Goal: Information Seeking & Learning: Learn about a topic

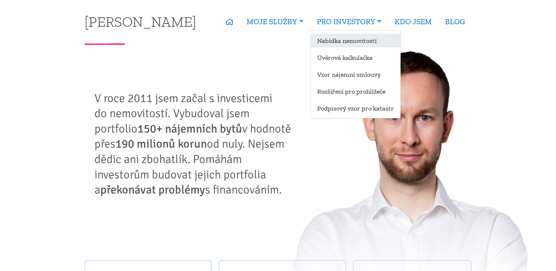
click at [345, 39] on link "Nabídka nemovitostí" at bounding box center [356, 41] width 90 height 14
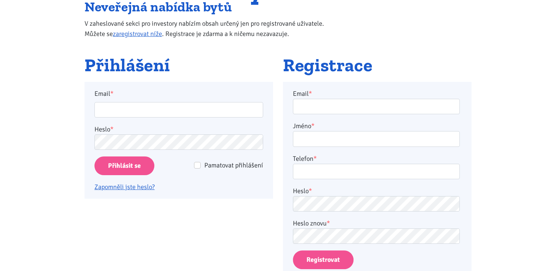
scroll to position [110, 0]
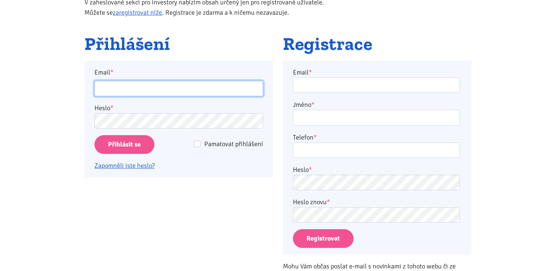
type input "chemusa@seznam.cz"
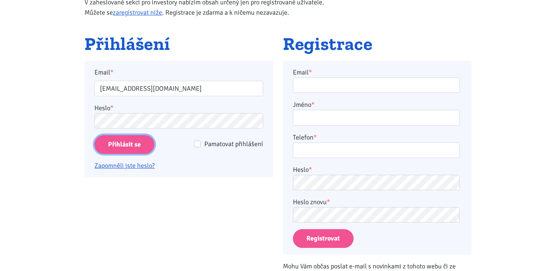
click at [105, 144] on input "Přihlásit se" at bounding box center [124, 144] width 60 height 19
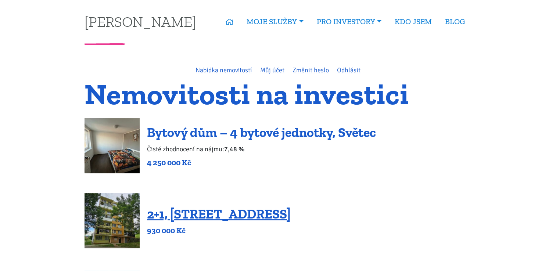
click at [234, 134] on link "Bytový dům – 4 bytové jednotky, Světec" at bounding box center [261, 133] width 229 height 16
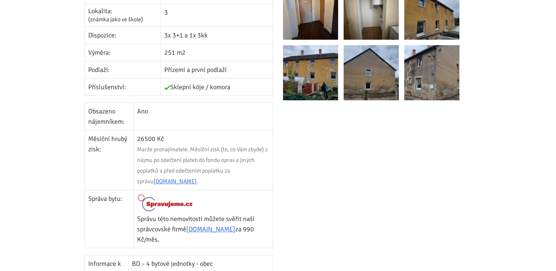
scroll to position [294, 0]
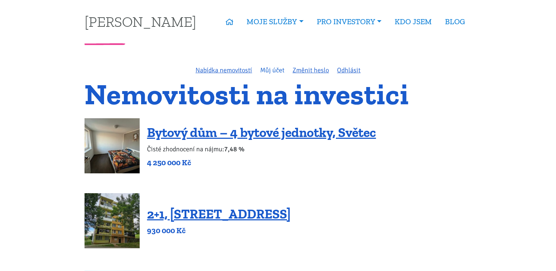
click at [267, 71] on link "Můj účet" at bounding box center [272, 70] width 24 height 8
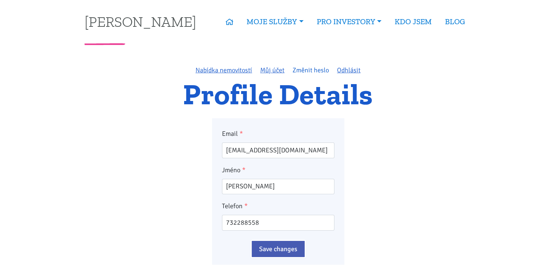
click at [316, 72] on link "Změnit heslo" at bounding box center [311, 70] width 36 height 8
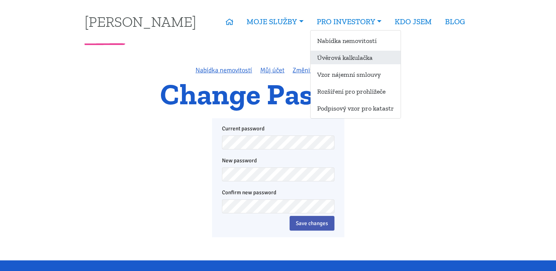
click at [345, 58] on link "Úvěrová kalkulačka" at bounding box center [356, 58] width 90 height 14
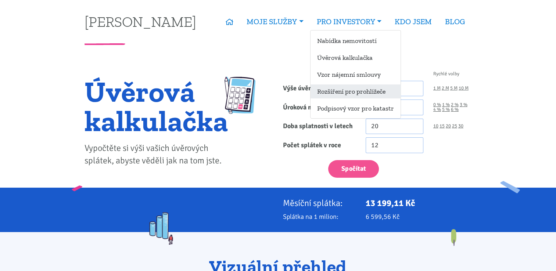
click at [357, 95] on link "Rozšíření pro prohlížeče" at bounding box center [356, 92] width 90 height 14
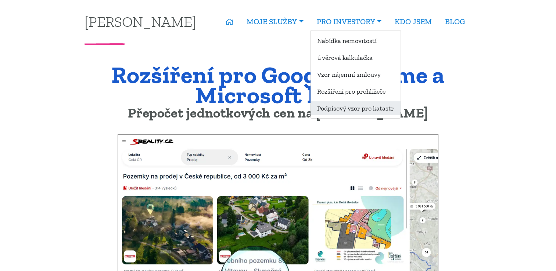
click at [354, 110] on link "Podpisový vzor pro katastr" at bounding box center [356, 108] width 90 height 14
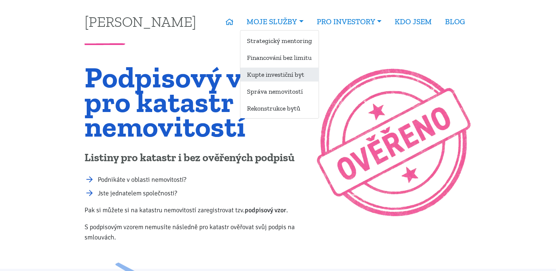
click at [263, 74] on link "Kupte investiční byt" at bounding box center [279, 75] width 78 height 14
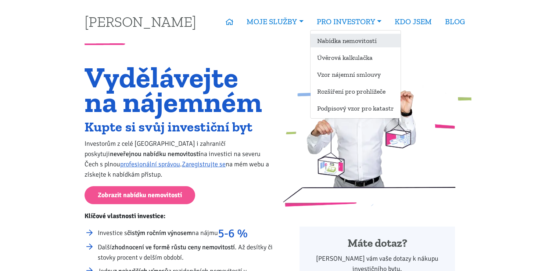
click at [334, 41] on link "Nabídka nemovitostí" at bounding box center [356, 41] width 90 height 14
